Goal: Navigation & Orientation: Find specific page/section

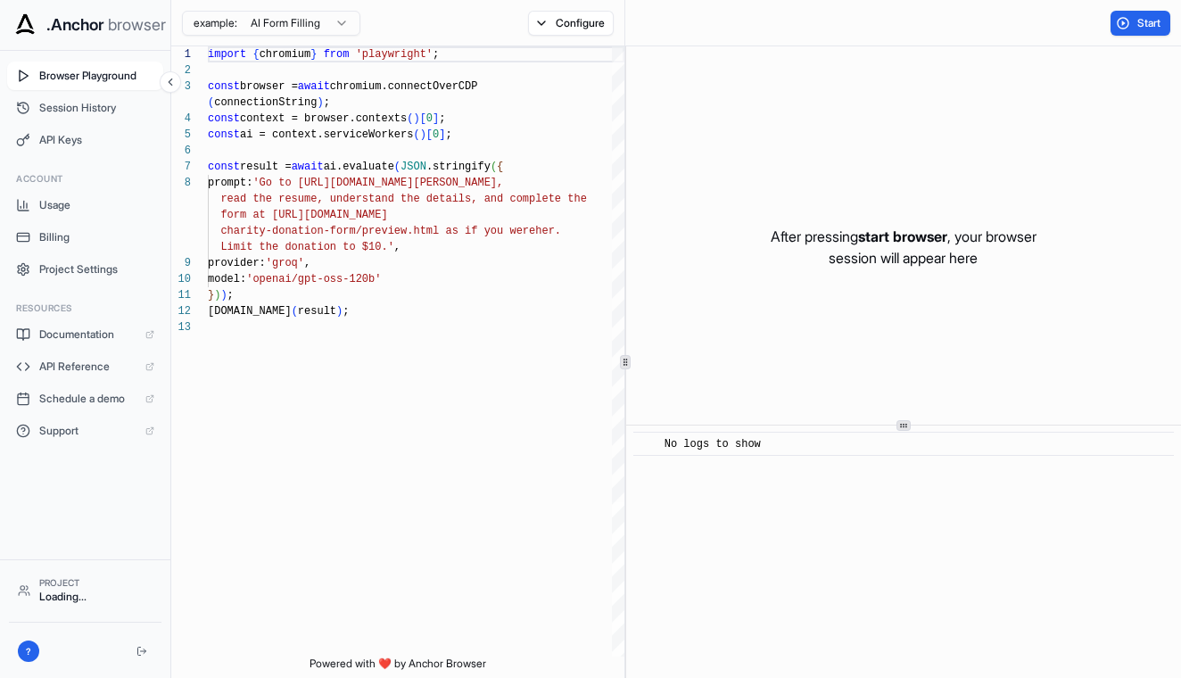
scroll to position [112, 0]
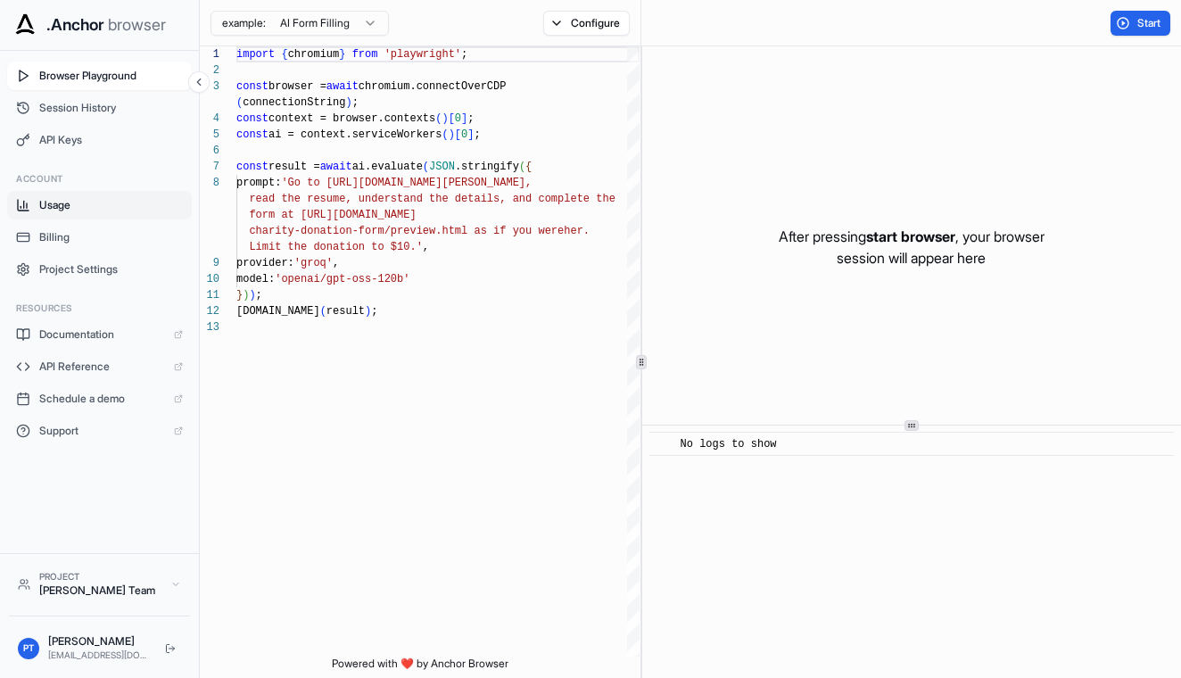
click at [58, 211] on span "Usage" at bounding box center [111, 205] width 144 height 14
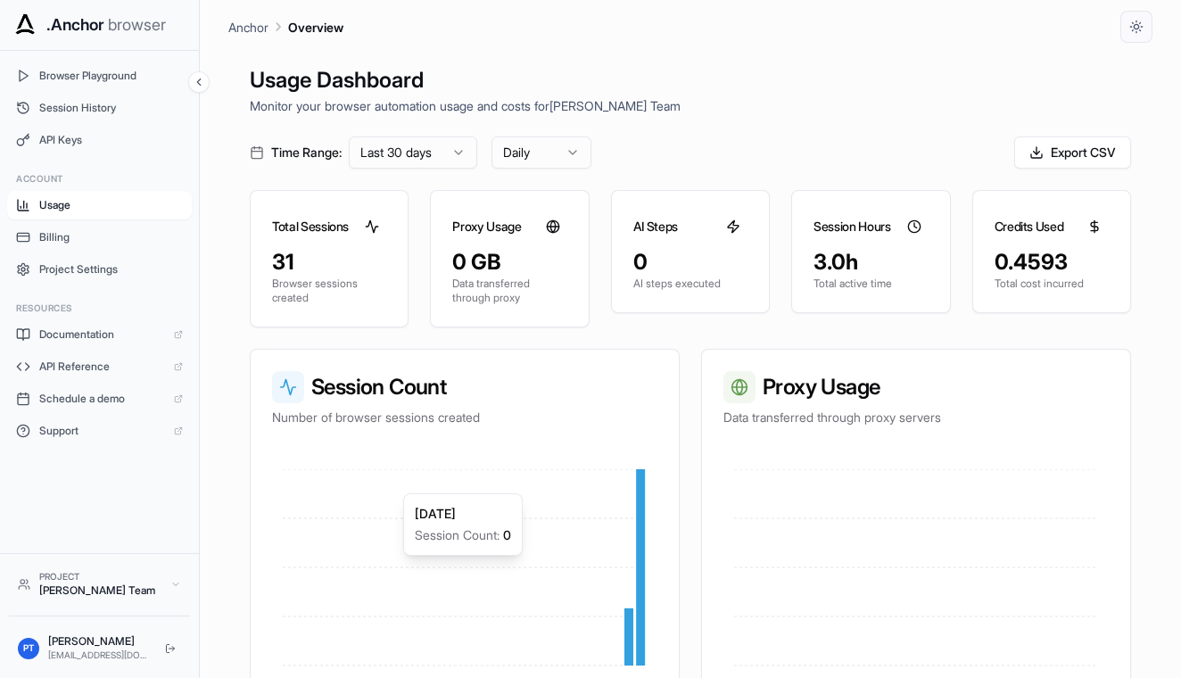
scroll to position [116, 0]
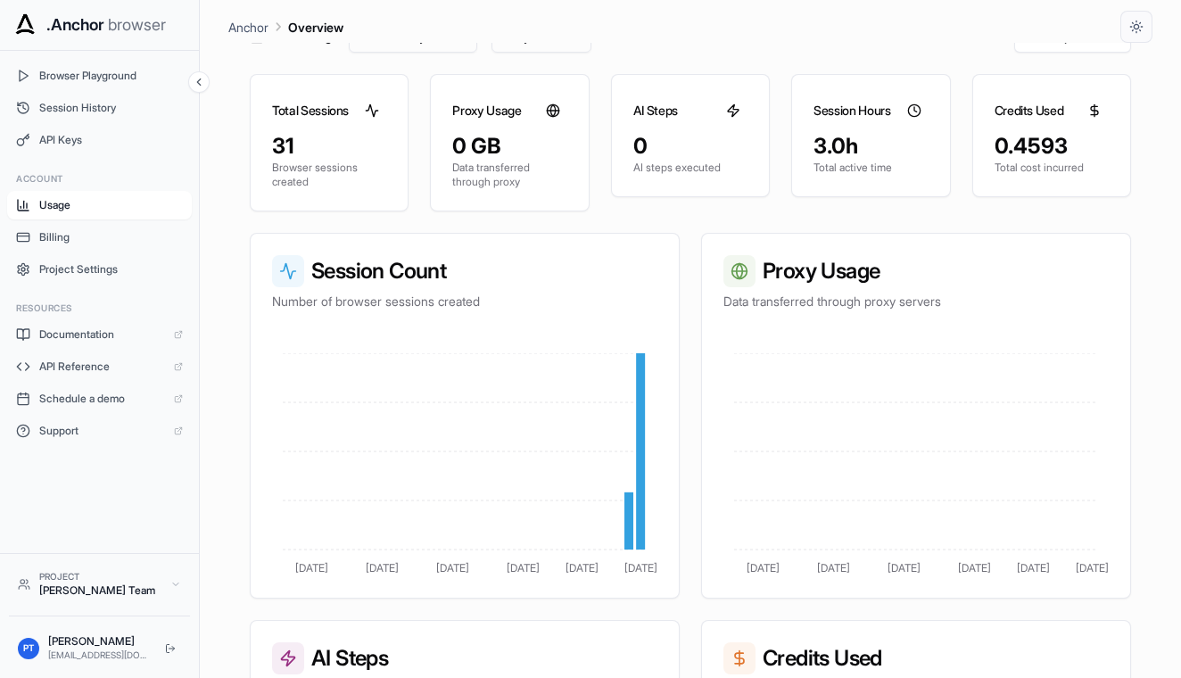
click at [1019, 144] on div "0.4593" at bounding box center [1051, 146] width 114 height 29
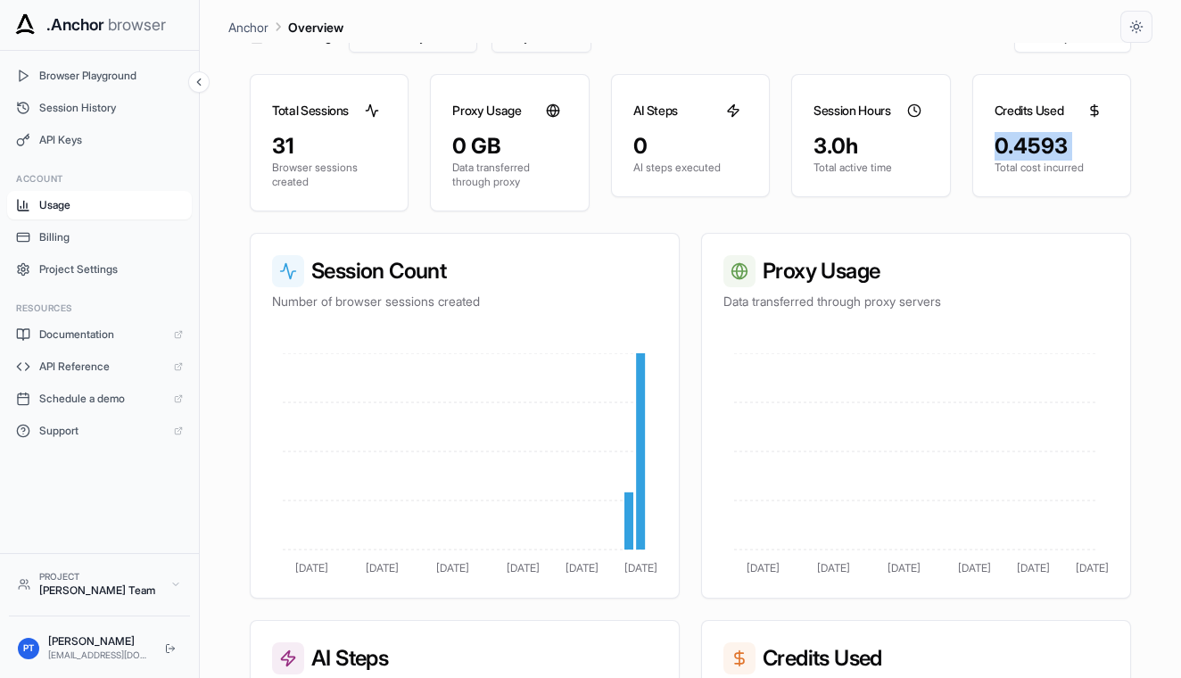
click at [1019, 144] on div "0.4593" at bounding box center [1051, 146] width 114 height 29
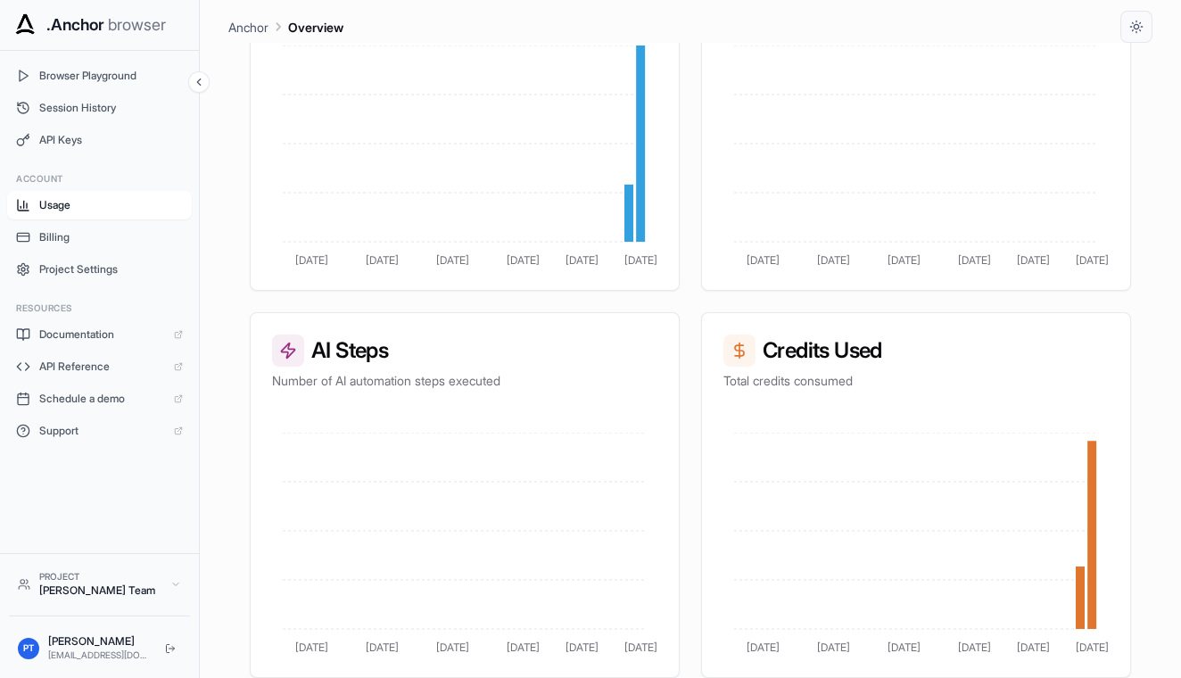
scroll to position [424, 0]
click at [124, 247] on button "Billing" at bounding box center [99, 237] width 185 height 29
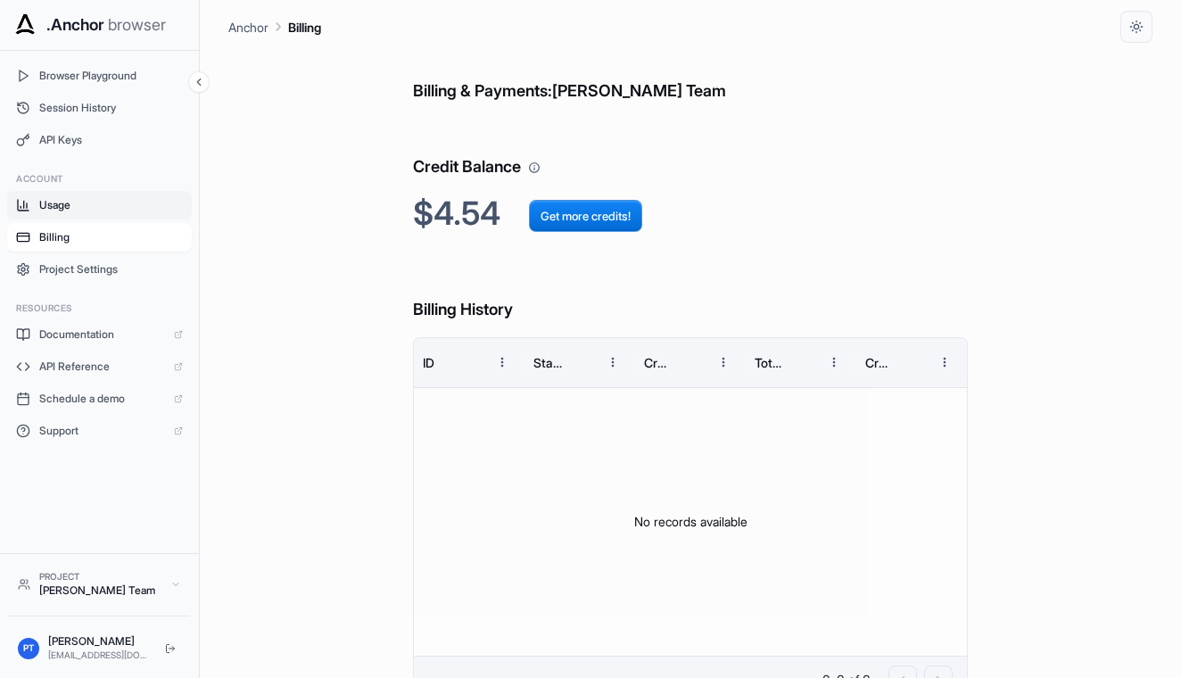
click at [124, 206] on span "Usage" at bounding box center [111, 205] width 144 height 14
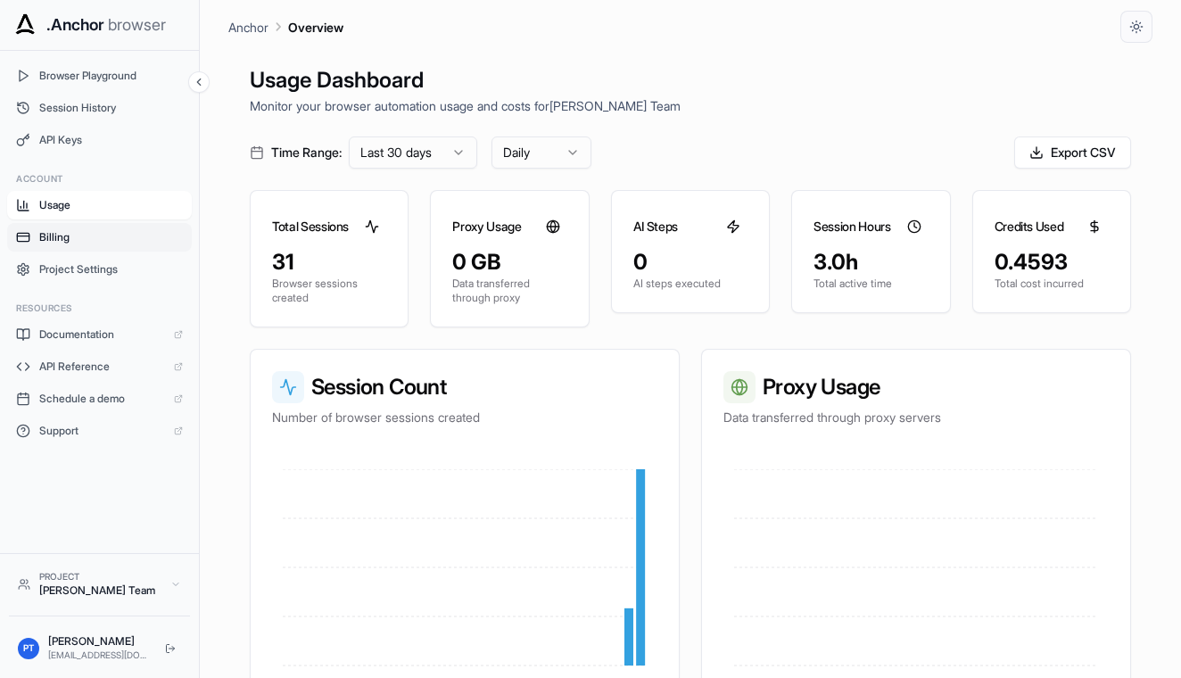
click at [92, 244] on button "Billing" at bounding box center [99, 237] width 185 height 29
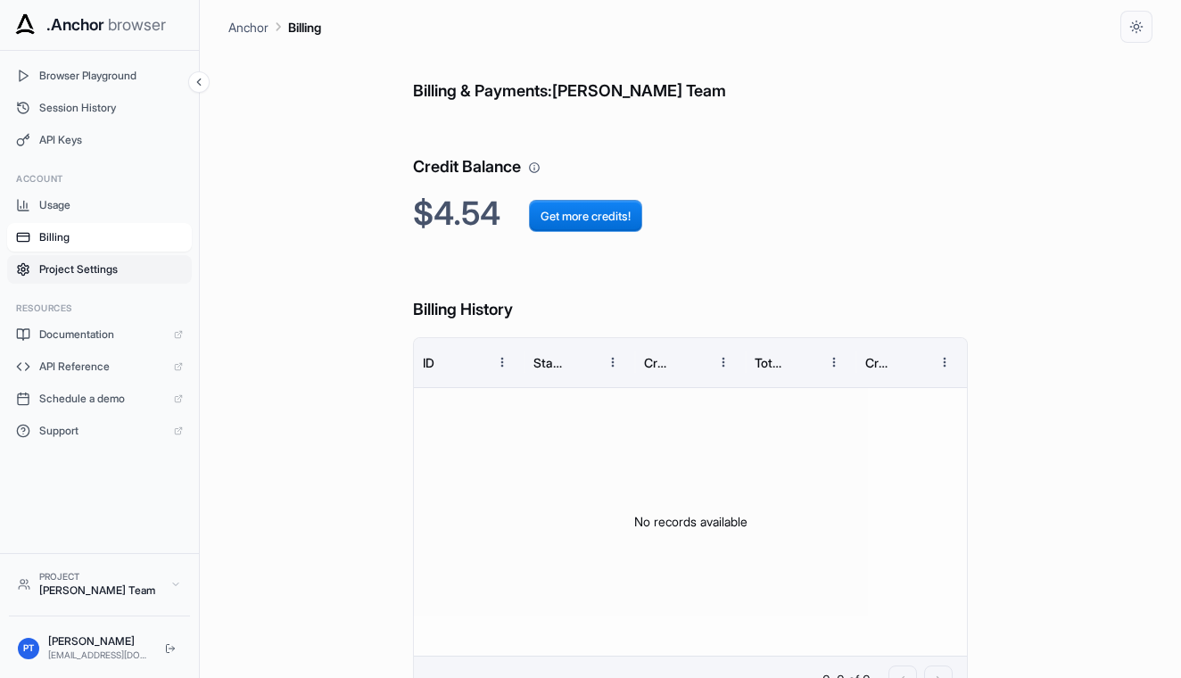
click at [84, 282] on button "Project Settings" at bounding box center [99, 269] width 185 height 29
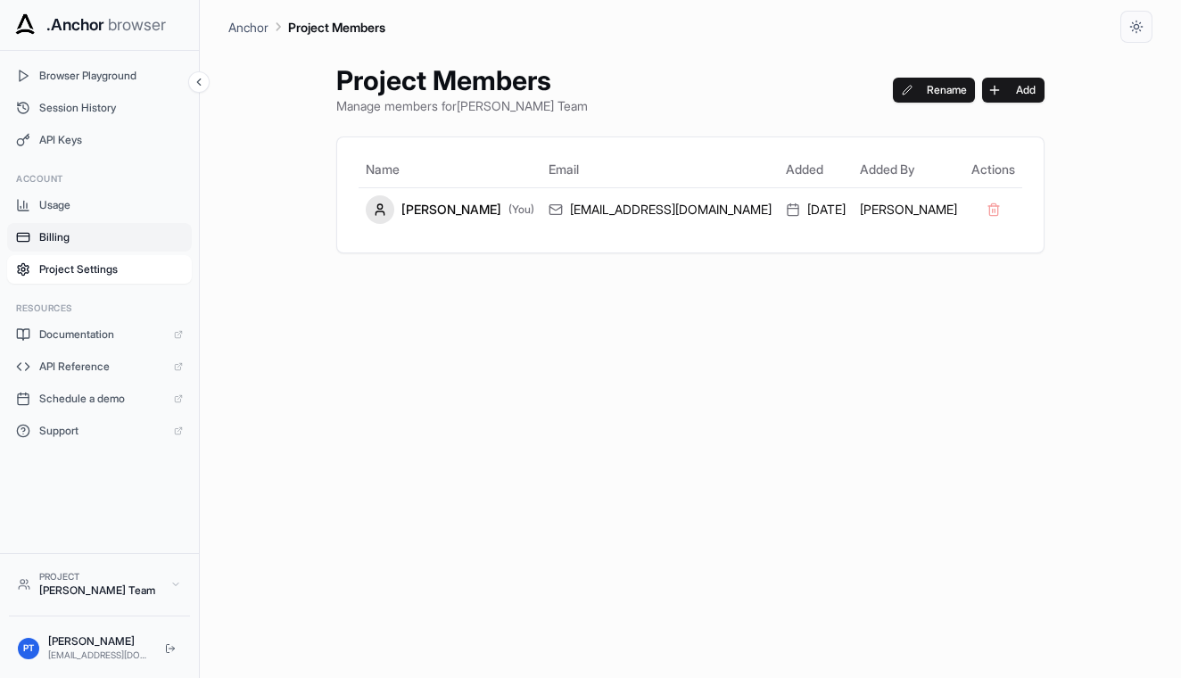
click at [96, 226] on button "Billing" at bounding box center [99, 237] width 185 height 29
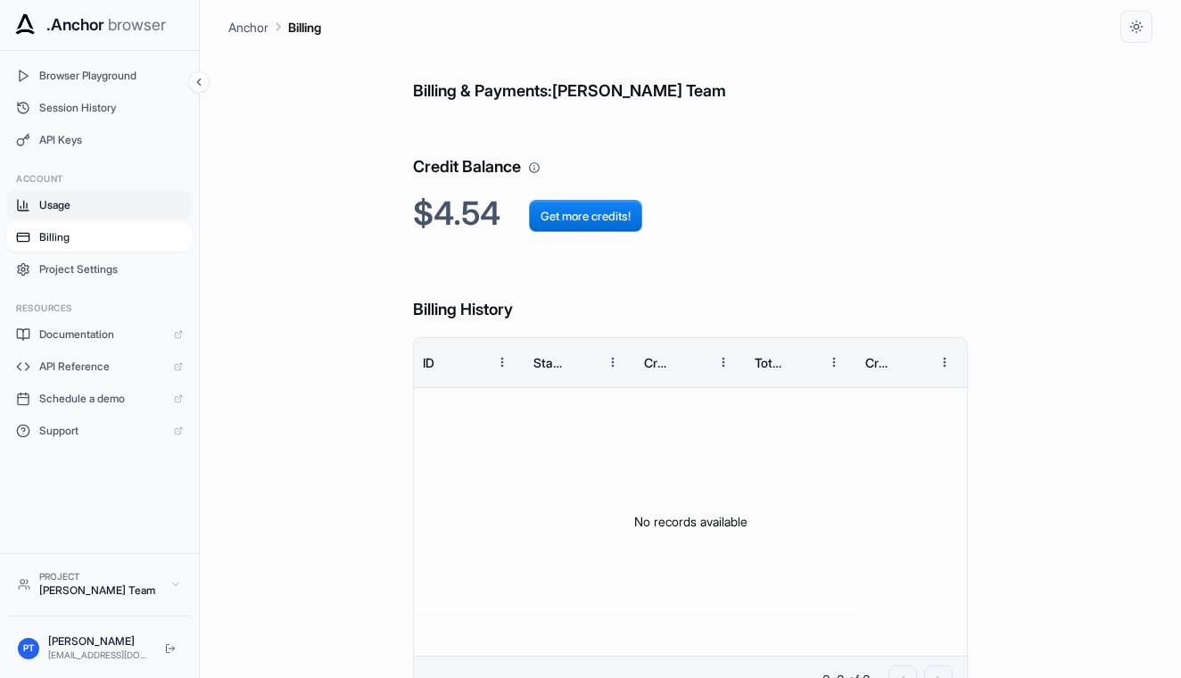
click at [93, 197] on button "Usage" at bounding box center [99, 205] width 185 height 29
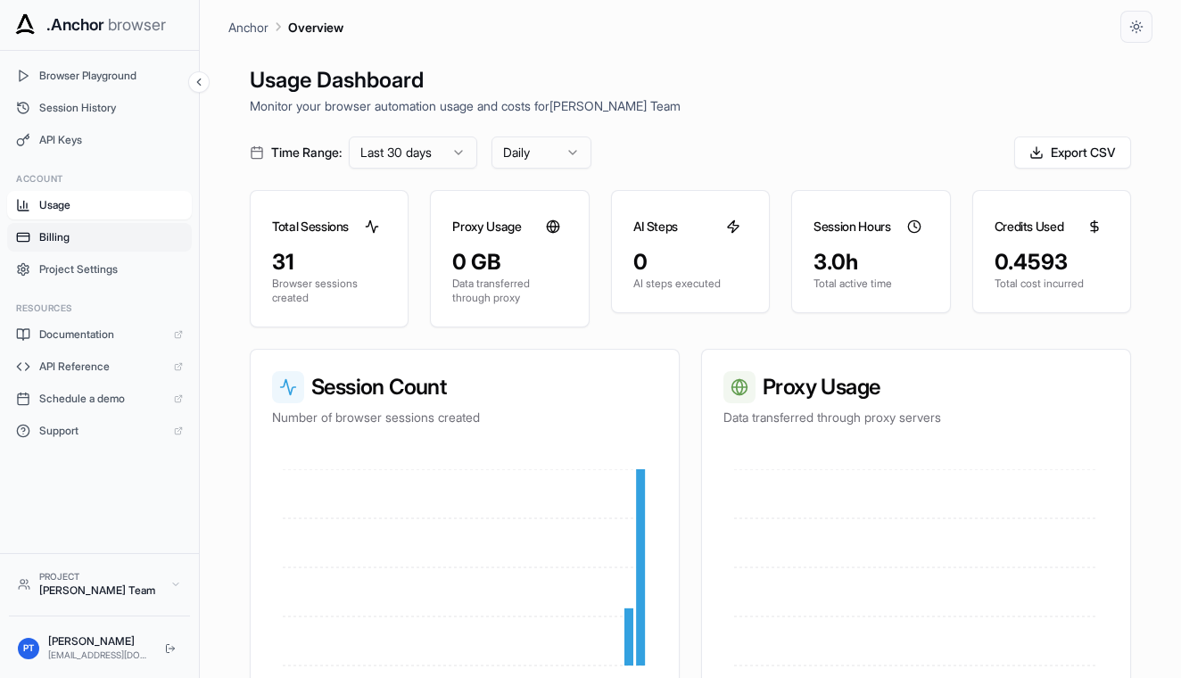
click at [88, 227] on button "Billing" at bounding box center [99, 237] width 185 height 29
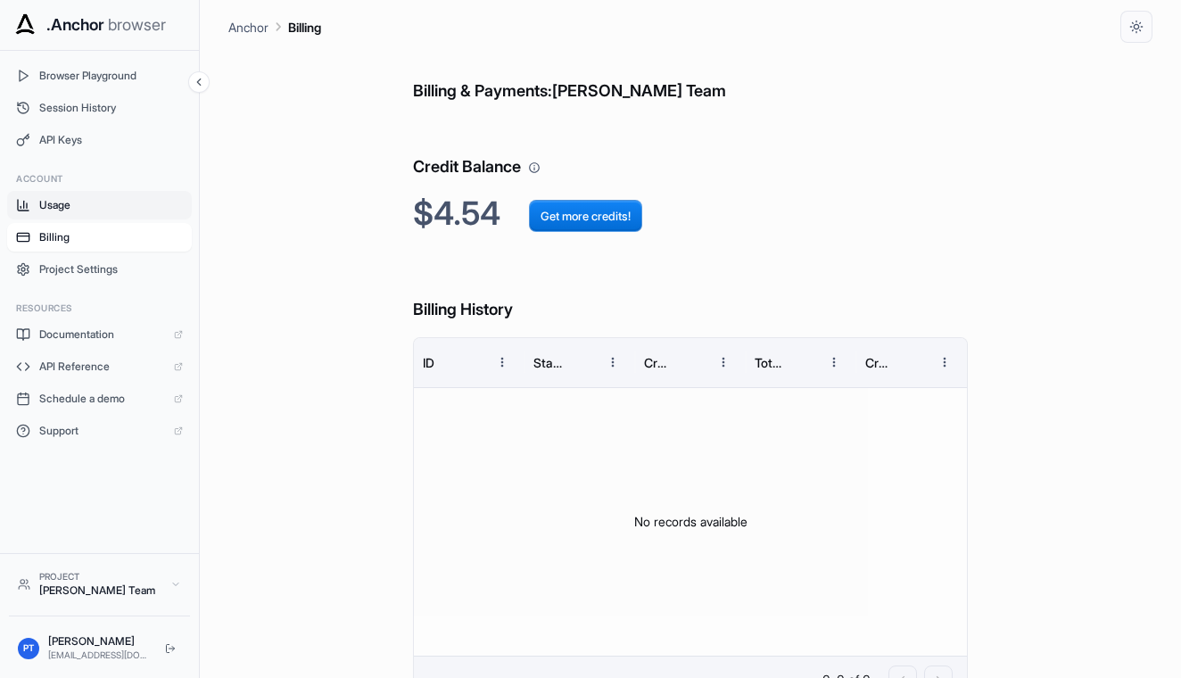
click at [92, 197] on button "Usage" at bounding box center [99, 205] width 185 height 29
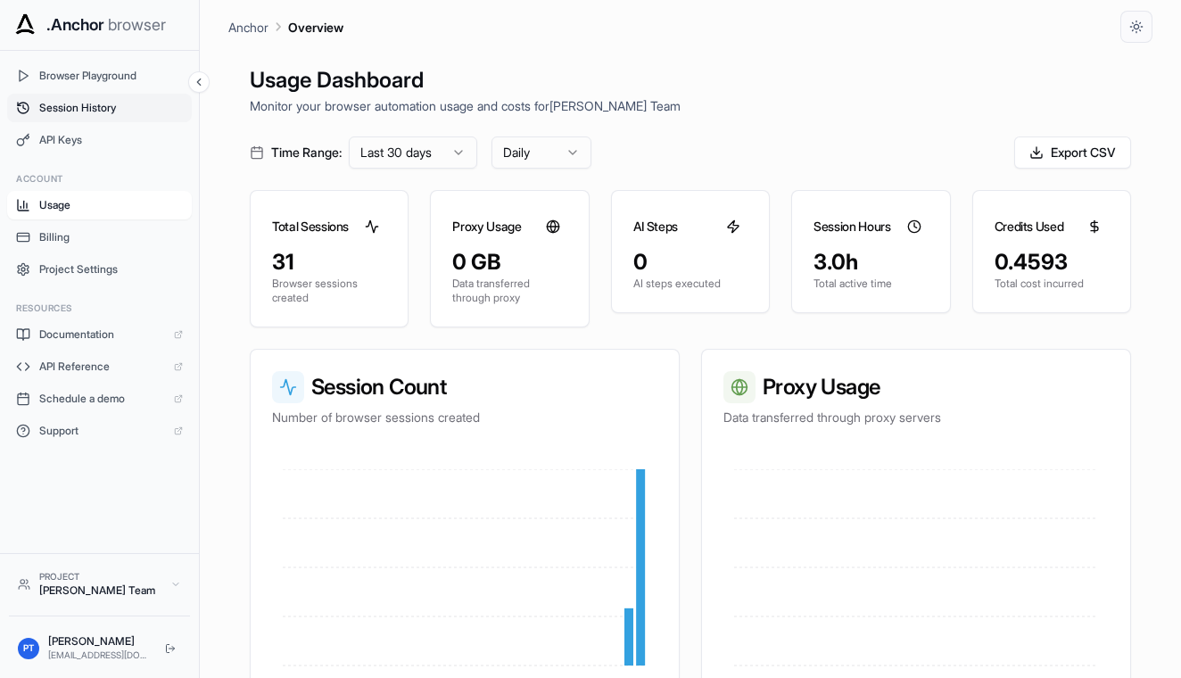
click at [87, 117] on button "Session History" at bounding box center [99, 108] width 185 height 29
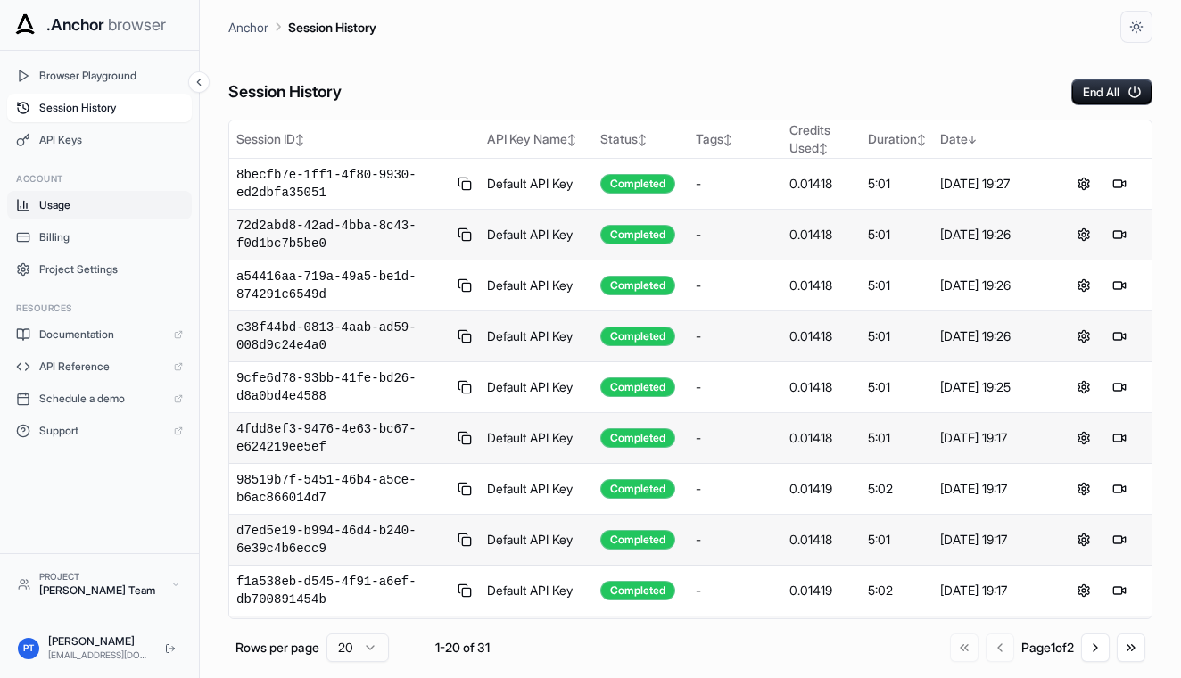
click at [101, 208] on span "Usage" at bounding box center [111, 205] width 144 height 14
